Goal: Information Seeking & Learning: Learn about a topic

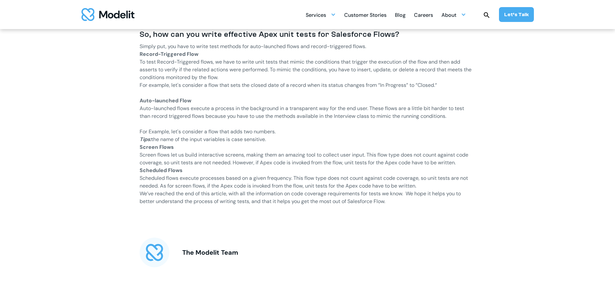
scroll to position [811, 0]
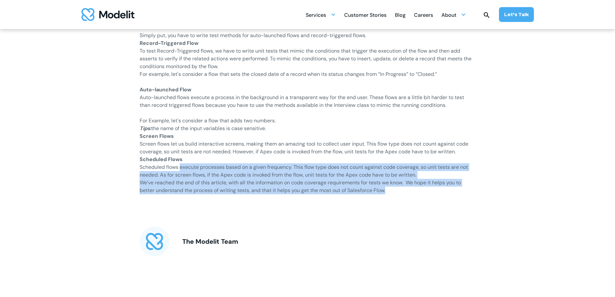
drag, startPoint x: 180, startPoint y: 167, endPoint x: 428, endPoint y: 193, distance: 250.1
click at [406, 186] on p "We’ve reached the end of this article, with all the information on code coverag…" at bounding box center [308, 187] width 336 height 16
drag, startPoint x: 384, startPoint y: 166, endPoint x: 399, endPoint y: 190, distance: 28.1
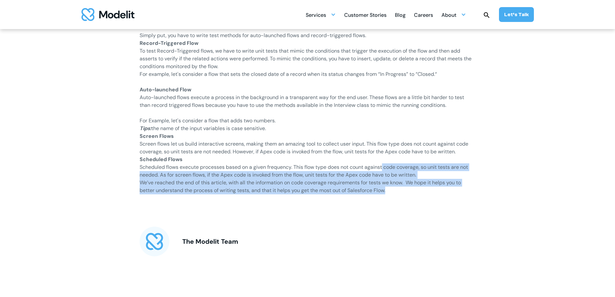
click at [413, 192] on p "We’ve reached the end of this article, with all the information on code coverag…" at bounding box center [308, 187] width 336 height 16
drag, startPoint x: 186, startPoint y: 175, endPoint x: 451, endPoint y: 190, distance: 265.4
click at [166, 184] on p "We’ve reached the end of this article, with all the information on code coverag…" at bounding box center [308, 187] width 336 height 16
drag, startPoint x: 170, startPoint y: 175, endPoint x: 478, endPoint y: 189, distance: 308.2
